Goal: Task Accomplishment & Management: Manage account settings

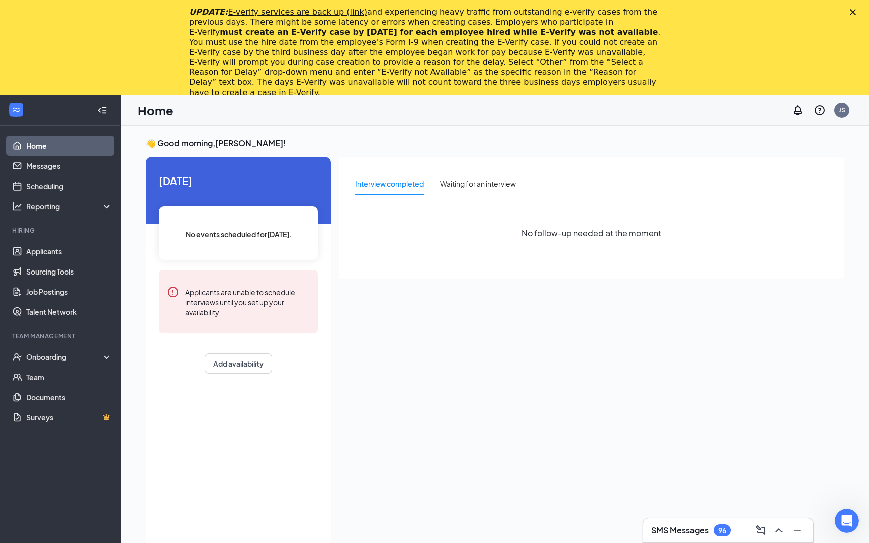
click at [845, 19] on div "UPDATE: E-verify services are back up (link) and experiencing heavy traffic fro…" at bounding box center [434, 52] width 869 height 97
click at [852, 15] on icon "Close" at bounding box center [853, 12] width 6 height 6
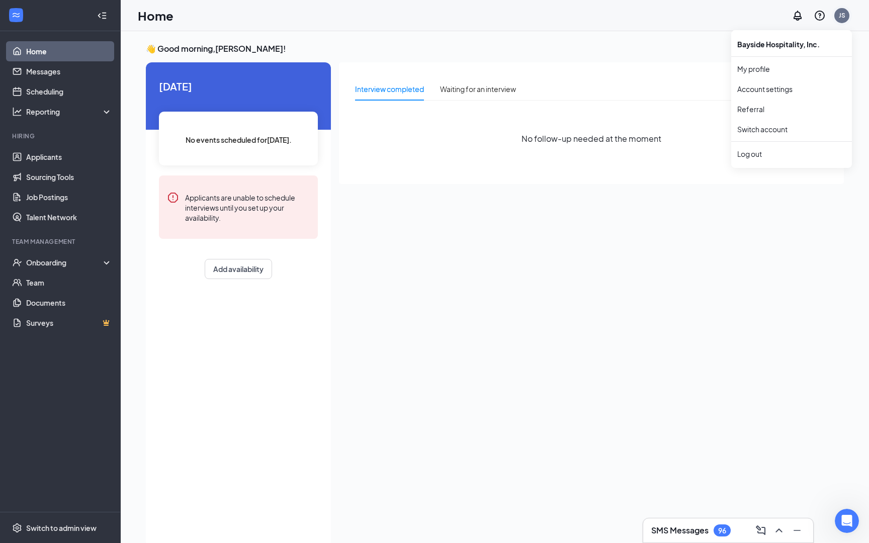
click at [837, 22] on div "JS" at bounding box center [842, 16] width 20 height 20
click at [800, 23] on div at bounding box center [798, 16] width 20 height 20
click at [799, 17] on icon "Notifications" at bounding box center [798, 16] width 12 height 12
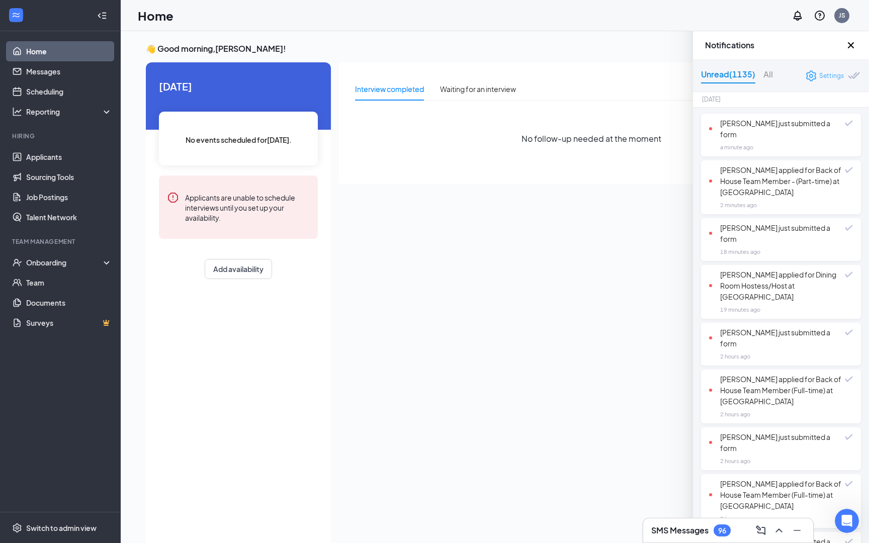
click at [831, 79] on div "Settings" at bounding box center [831, 76] width 25 height 10
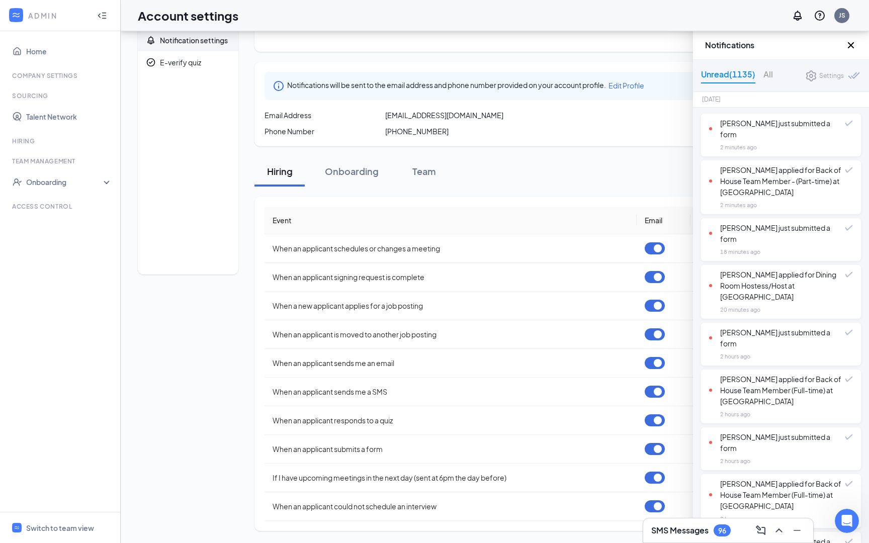
scroll to position [40, 0]
click at [530, 217] on th "Event" at bounding box center [451, 221] width 372 height 28
click at [857, 37] on div "Notifications" at bounding box center [781, 45] width 176 height 29
click at [853, 39] on div "Notifications" at bounding box center [781, 45] width 176 height 29
click at [850, 47] on icon "Cross" at bounding box center [851, 45] width 6 height 6
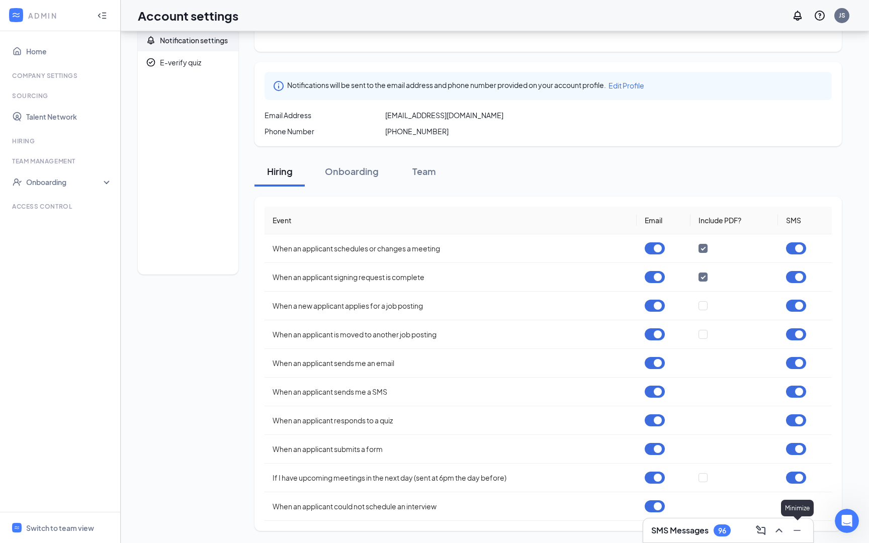
click at [805, 531] on div "SMS Messages 96" at bounding box center [728, 531] width 170 height 24
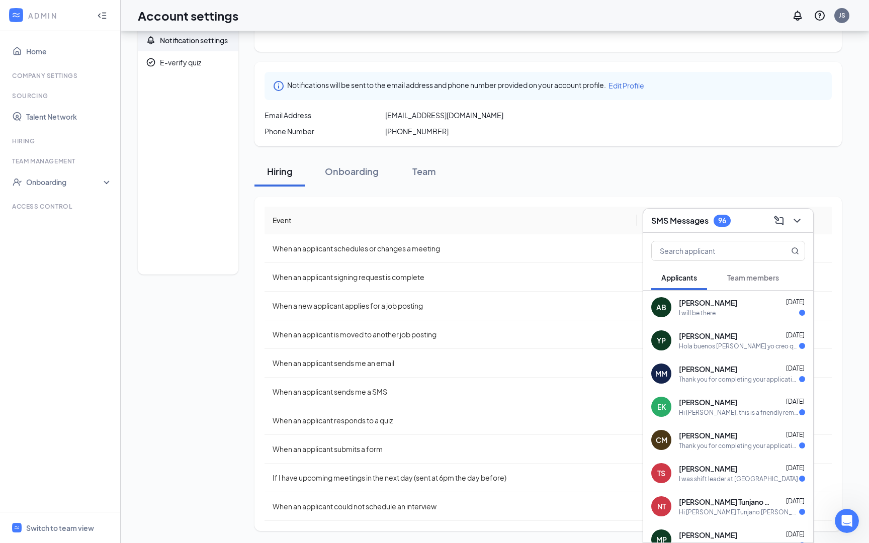
click at [797, 227] on button at bounding box center [797, 221] width 16 height 16
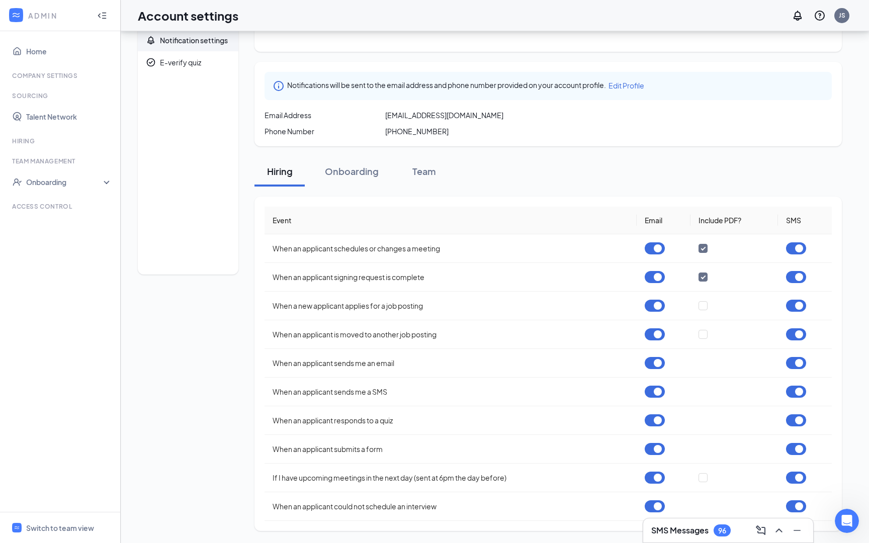
click at [768, 196] on div "Notifications Notifications will be sent to the email address and phone number …" at bounding box center [549, 267] width 588 height 528
click at [646, 246] on button "button" at bounding box center [655, 248] width 20 height 12
click at [657, 274] on button "button" at bounding box center [655, 277] width 20 height 12
click at [654, 303] on button "button" at bounding box center [655, 306] width 20 height 12
click at [655, 326] on td at bounding box center [664, 334] width 54 height 29
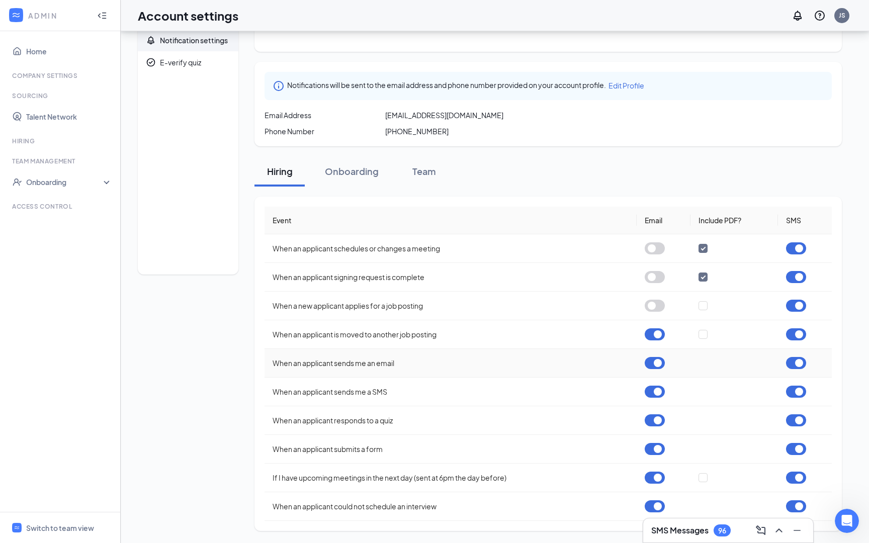
click at [653, 362] on button "button" at bounding box center [655, 363] width 20 height 12
click at [659, 320] on td at bounding box center [664, 334] width 54 height 29
click at [657, 332] on button "button" at bounding box center [655, 334] width 20 height 12
click at [657, 388] on button "button" at bounding box center [655, 392] width 20 height 12
click at [653, 417] on button "button" at bounding box center [655, 420] width 20 height 12
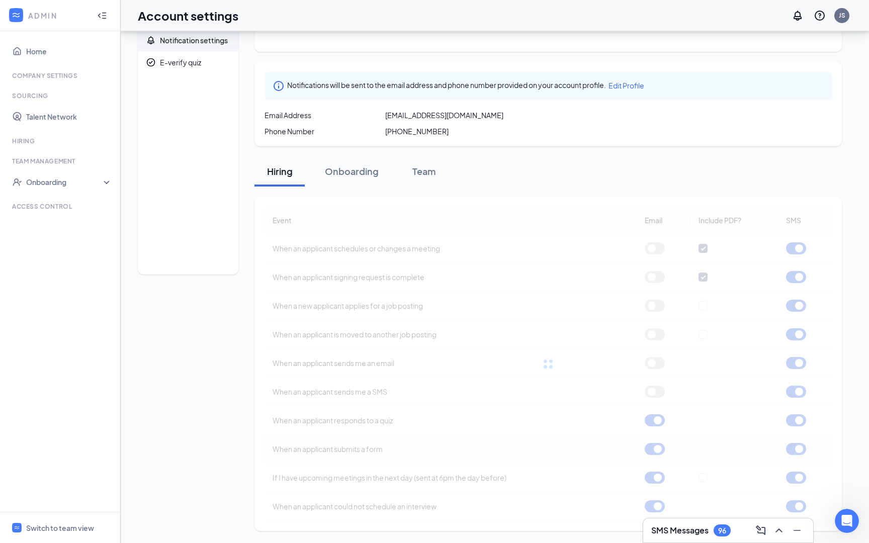
click at [658, 454] on button "button" at bounding box center [655, 449] width 20 height 12
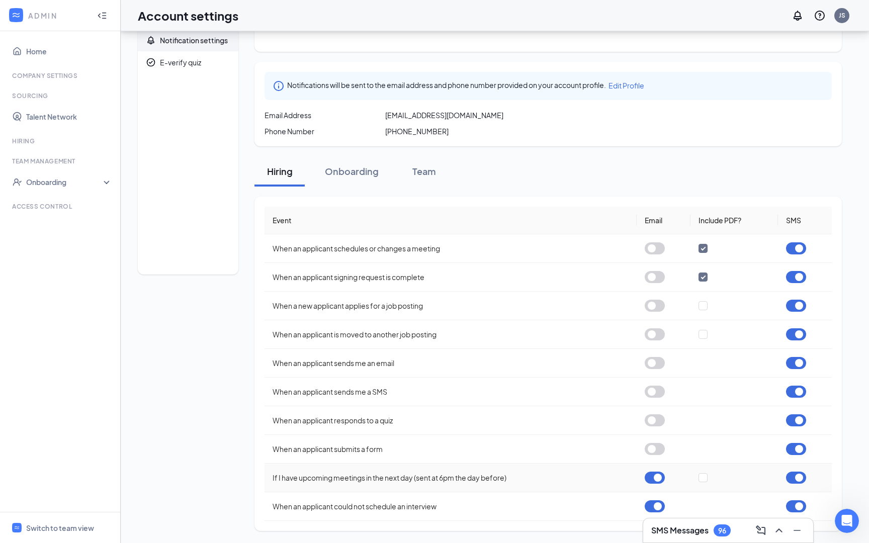
click at [656, 473] on button "button" at bounding box center [655, 478] width 20 height 12
click at [654, 511] on button "button" at bounding box center [655, 506] width 20 height 12
click at [364, 213] on th "Event" at bounding box center [451, 221] width 372 height 28
click at [366, 179] on button "Onboarding" at bounding box center [352, 171] width 74 height 30
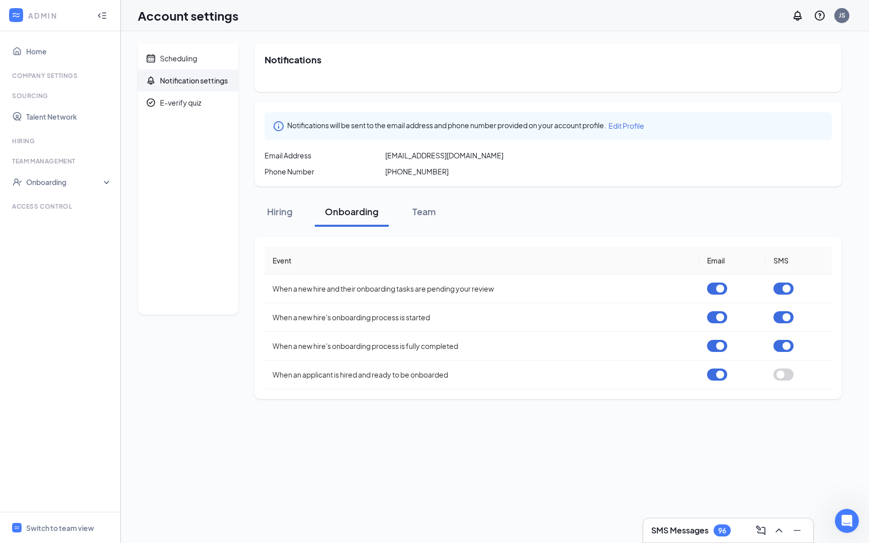
scroll to position [0, 0]
click at [420, 175] on span "[PHONE_NUMBER]" at bounding box center [416, 171] width 63 height 10
click at [427, 217] on div "Team" at bounding box center [424, 211] width 30 height 13
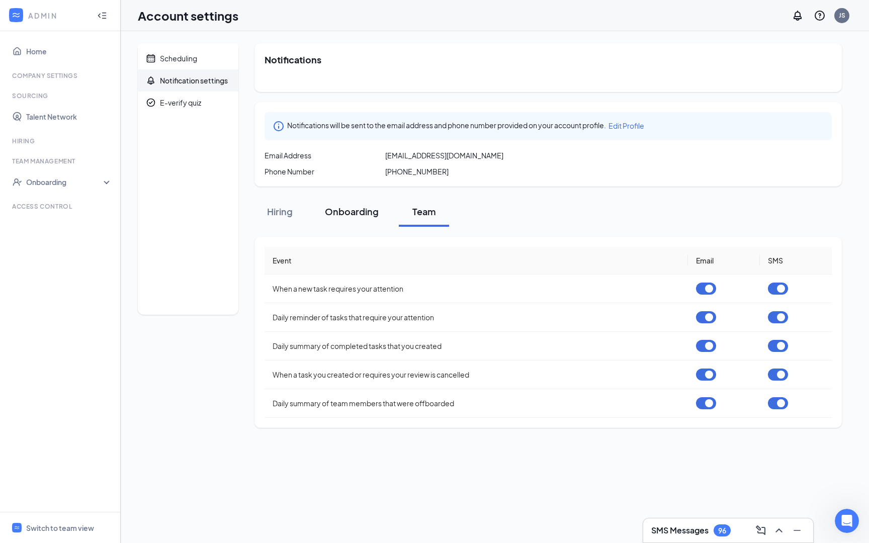
click at [370, 215] on div "Onboarding" at bounding box center [352, 211] width 54 height 13
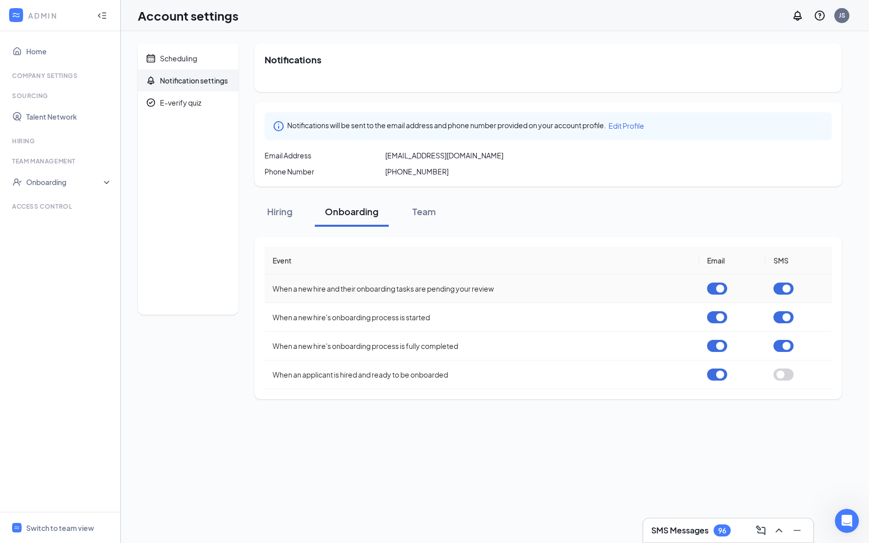
click at [713, 294] on button "button" at bounding box center [717, 289] width 20 height 12
click at [726, 322] on button "button" at bounding box center [717, 317] width 20 height 12
click at [712, 347] on button "button" at bounding box center [717, 346] width 20 height 12
click at [715, 376] on button "button" at bounding box center [717, 375] width 20 height 12
click at [560, 280] on td "When a new hire and their onboarding tasks are pending your review" at bounding box center [482, 289] width 435 height 29
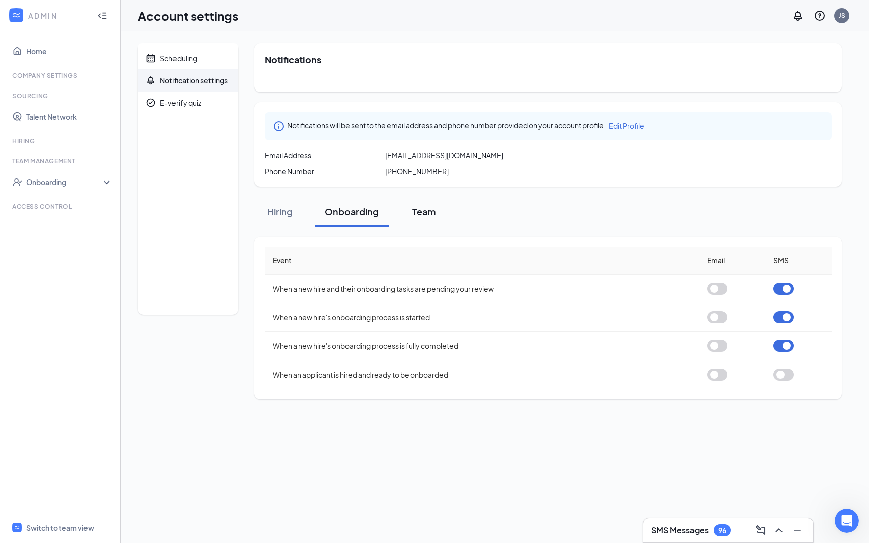
click at [446, 214] on button "Team" at bounding box center [424, 212] width 50 height 30
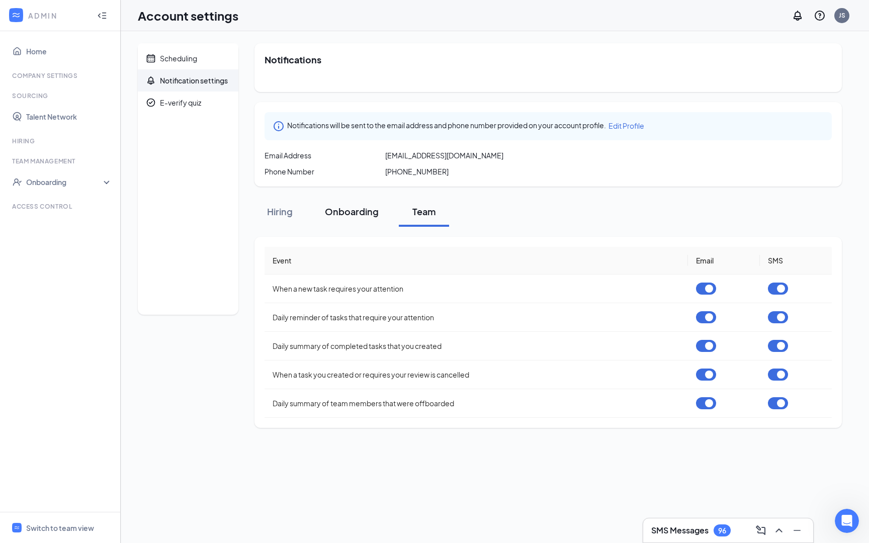
click at [370, 217] on div "Onboarding" at bounding box center [352, 211] width 54 height 13
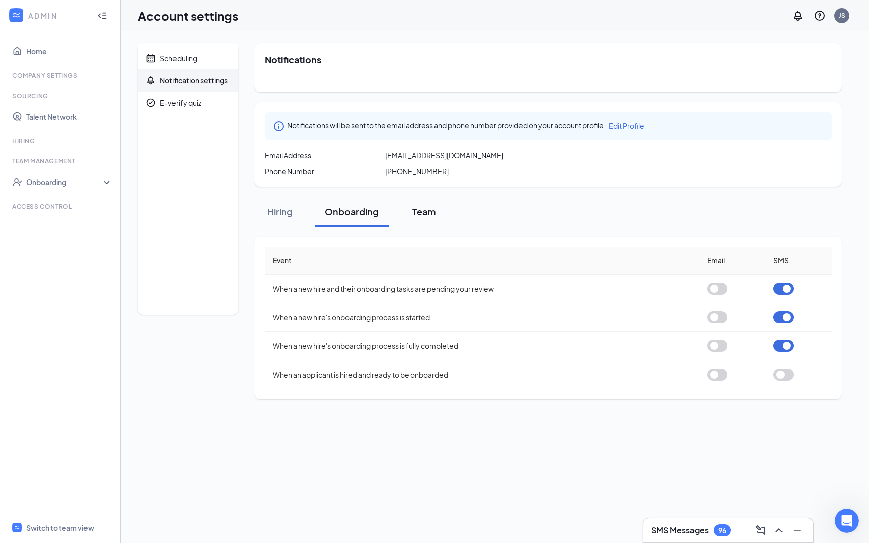
click at [431, 204] on button "Team" at bounding box center [424, 212] width 50 height 30
